Goal: Information Seeking & Learning: Learn about a topic

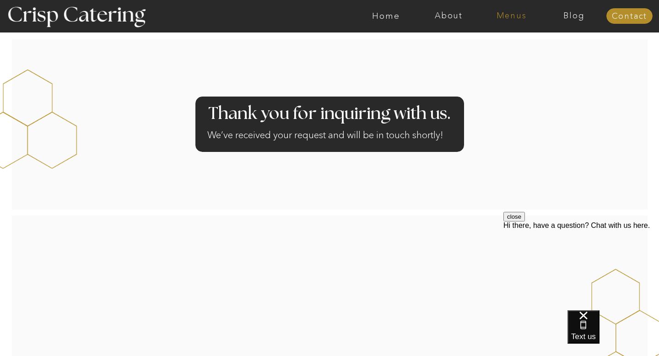
click at [508, 20] on nav "Menus" at bounding box center [511, 15] width 63 height 9
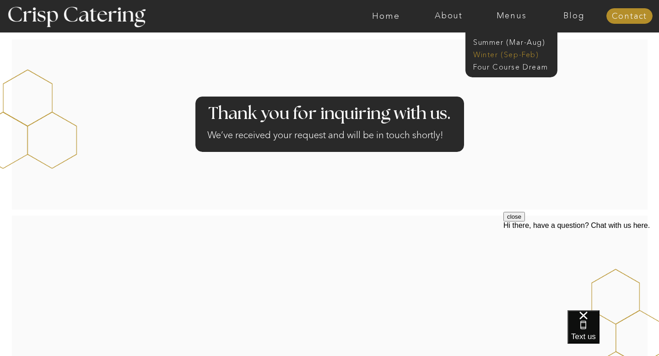
click at [515, 54] on nav "Winter (Sep-Feb)" at bounding box center [510, 53] width 75 height 9
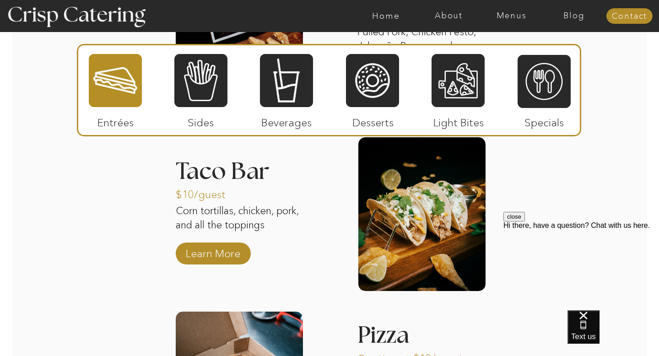
scroll to position [1311, 0]
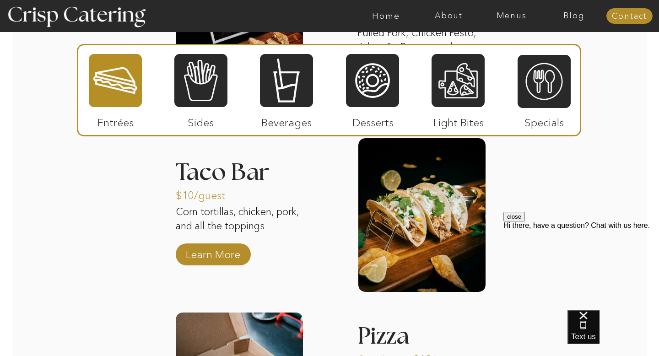
click at [447, 229] on div at bounding box center [421, 215] width 127 height 154
click at [232, 256] on p "Learn More" at bounding box center [213, 252] width 61 height 27
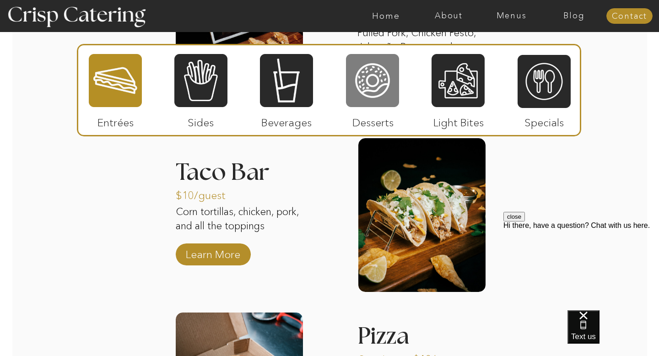
click at [381, 92] on div at bounding box center [372, 80] width 53 height 55
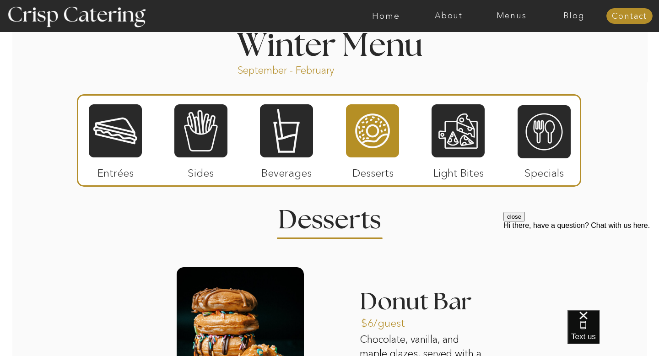
scroll to position [1010, 0]
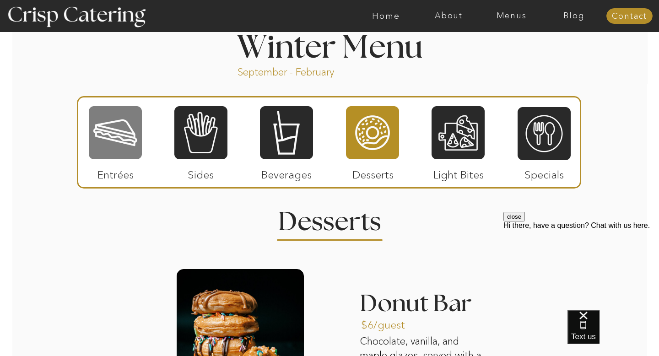
click at [108, 137] on div at bounding box center [115, 132] width 53 height 55
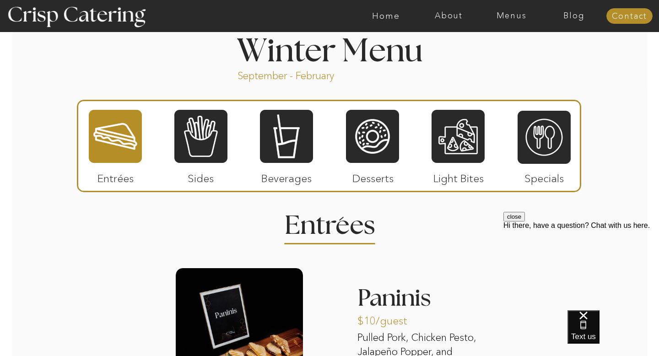
scroll to position [1036, 0]
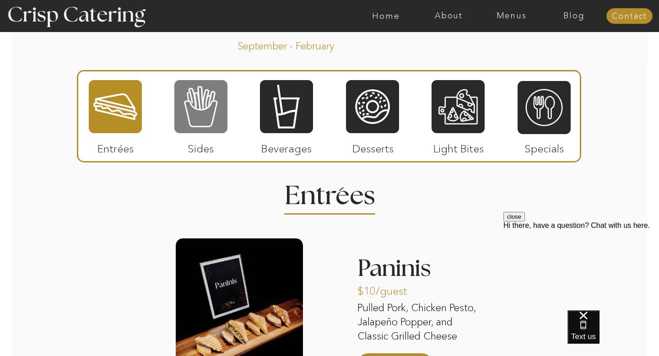
click at [205, 103] on div at bounding box center [200, 106] width 53 height 55
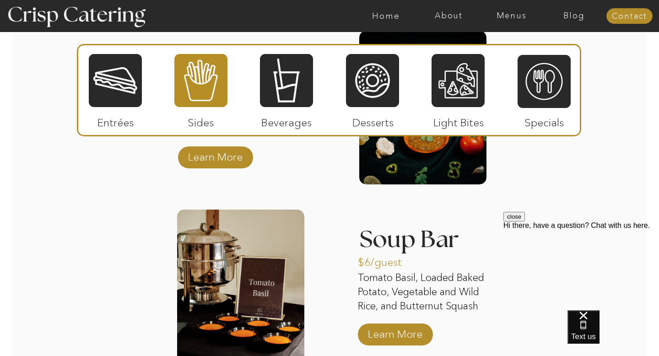
scroll to position [1633, 0]
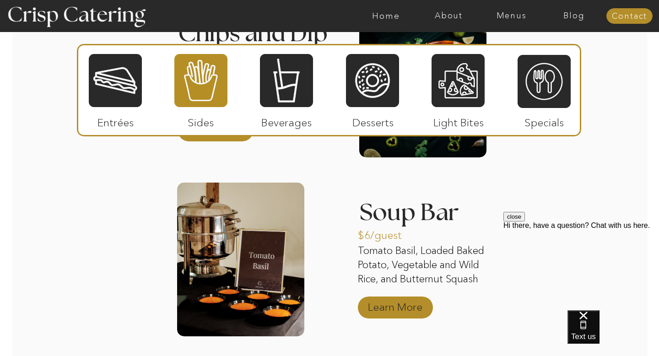
click at [402, 307] on p "Learn More" at bounding box center [395, 304] width 61 height 27
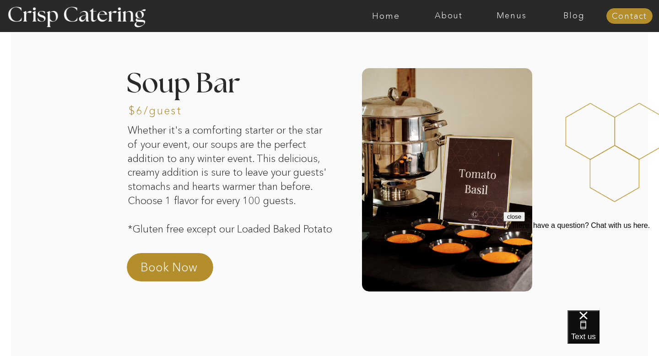
scroll to position [13, 0]
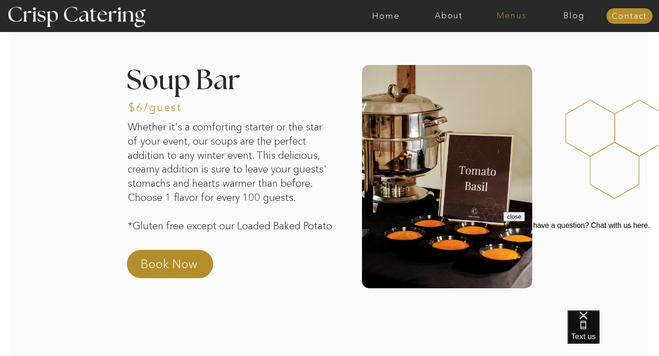
click at [505, 11] on nav "Menus" at bounding box center [511, 15] width 63 height 9
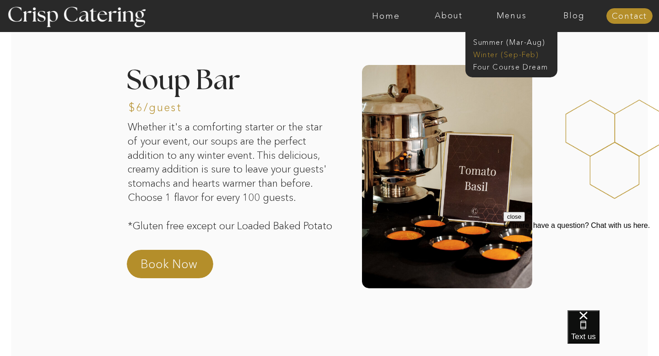
click at [518, 53] on nav "Winter (Sep-Feb)" at bounding box center [510, 53] width 75 height 9
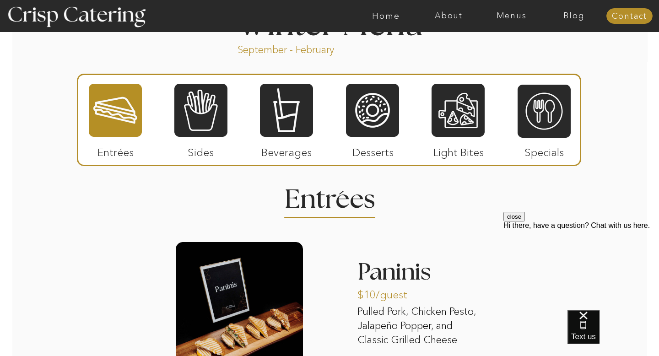
scroll to position [1041, 0]
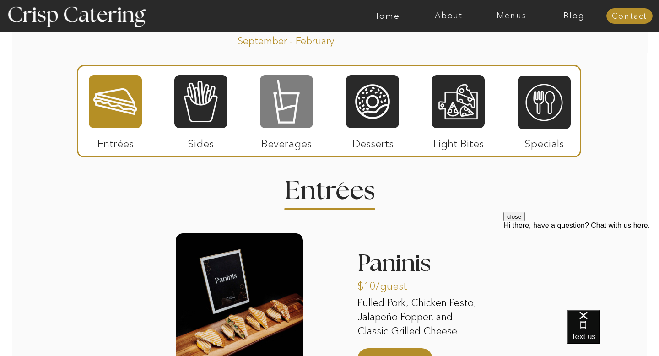
click at [295, 104] on div at bounding box center [286, 101] width 53 height 55
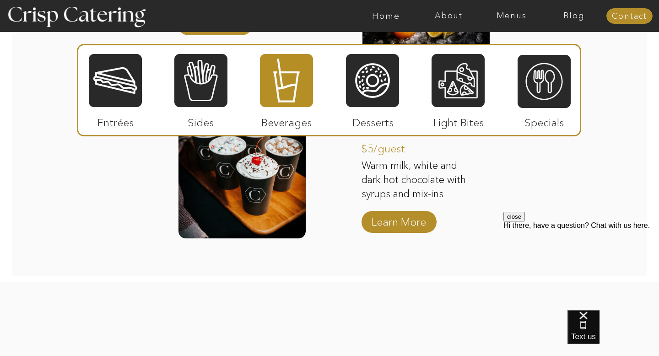
scroll to position [1546, 0]
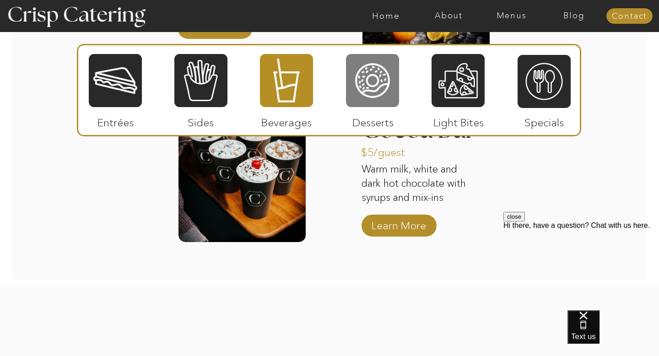
click at [374, 73] on div at bounding box center [372, 80] width 53 height 55
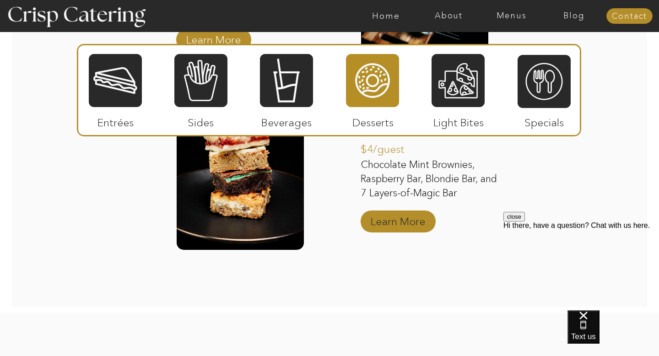
click at [387, 221] on p "Learn More" at bounding box center [397, 219] width 61 height 27
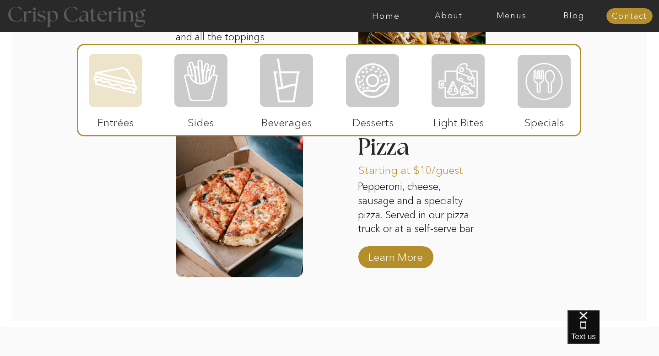
scroll to position [1495, 0]
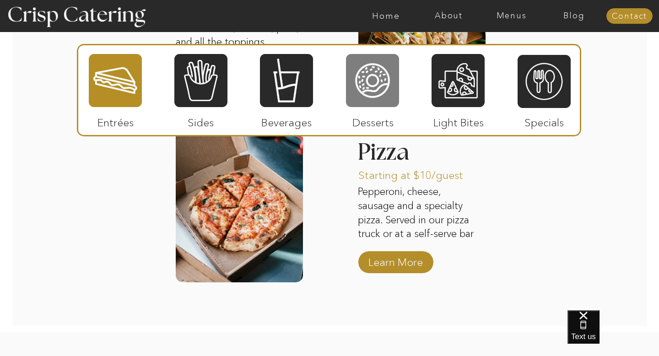
click at [368, 91] on div at bounding box center [372, 80] width 53 height 55
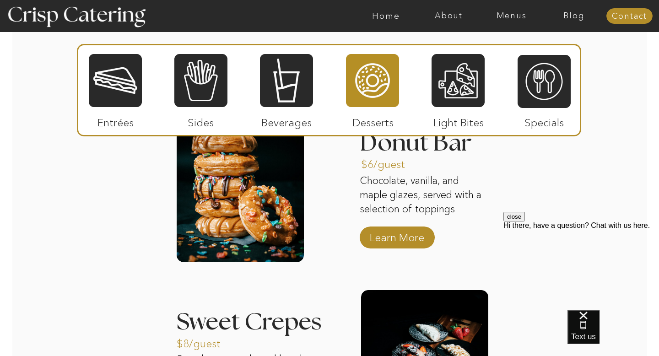
scroll to position [1148, 0]
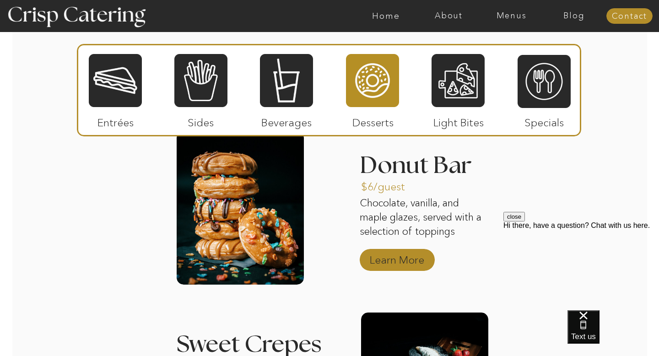
click at [397, 263] on p "Learn More" at bounding box center [396, 257] width 61 height 27
